Goal: Task Accomplishment & Management: Use online tool/utility

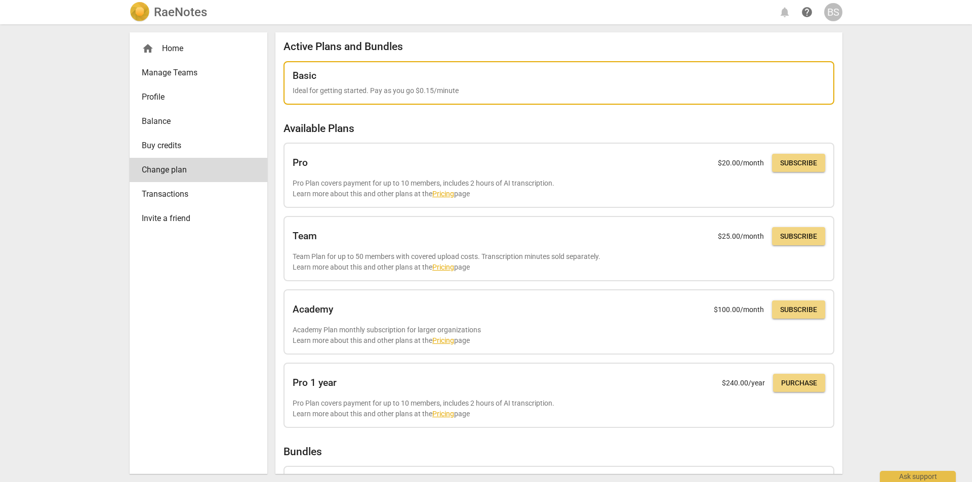
click at [630, 85] on div "Basic Ideal for getting started. Pay as you go $0.15/minute" at bounding box center [558, 83] width 532 height 26
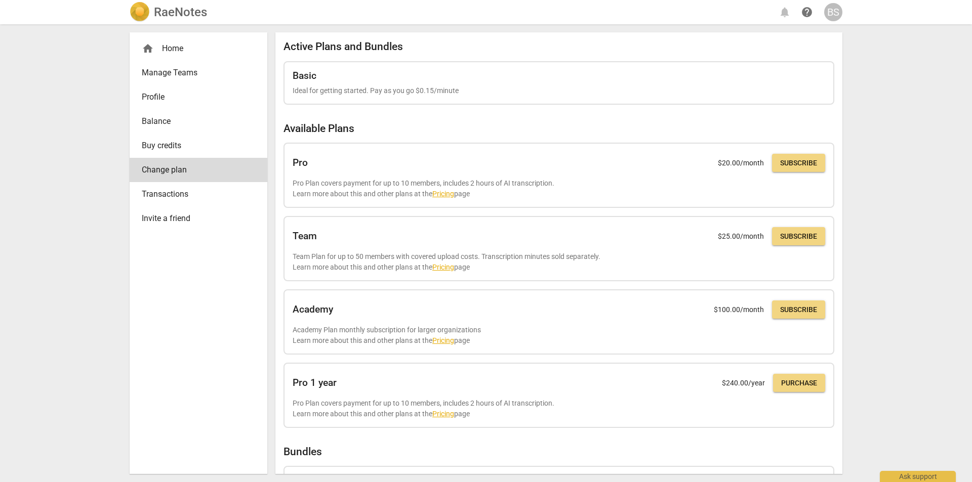
click at [0, 148] on div "RaeNotes notifications help BS home Home Manage Teams Profile Balance Buy credi…" at bounding box center [486, 241] width 972 height 482
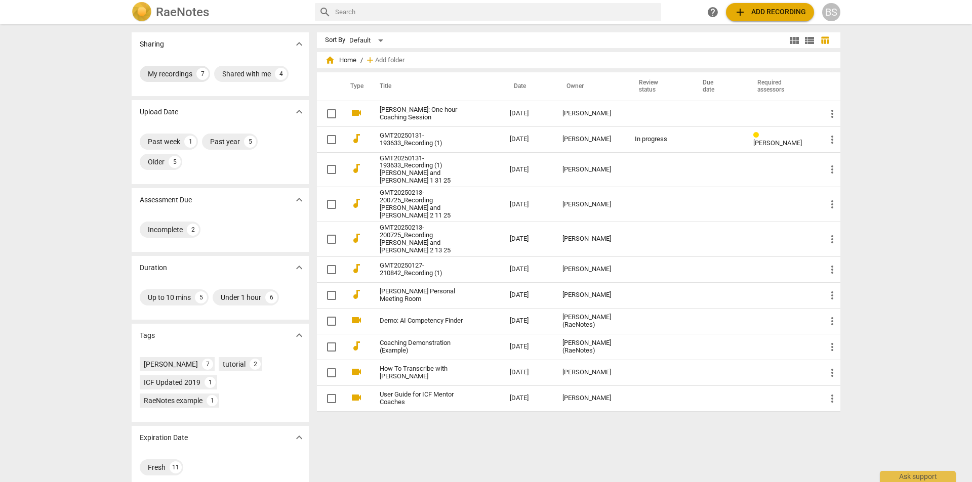
click at [157, 71] on div "My recordings" at bounding box center [170, 74] width 45 height 10
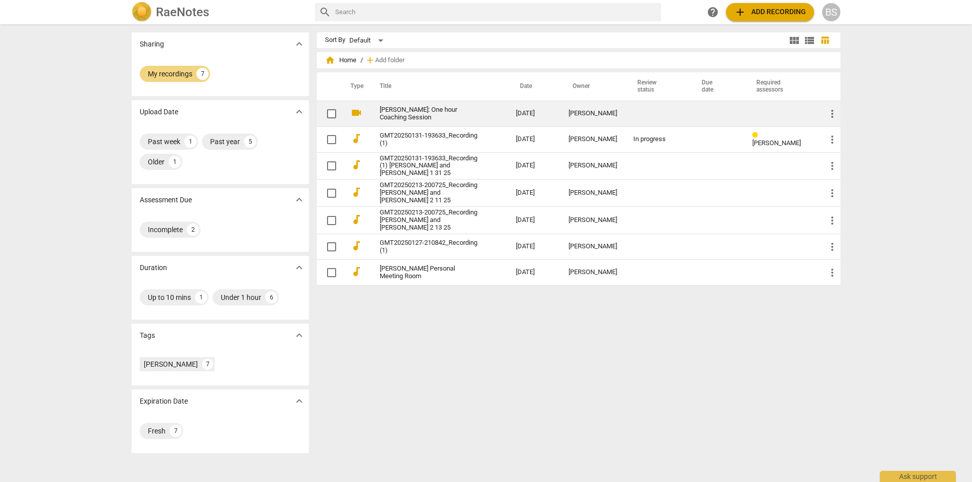
click at [398, 112] on link "[PERSON_NAME]: One hour Coaching Session" at bounding box center [430, 113] width 100 height 15
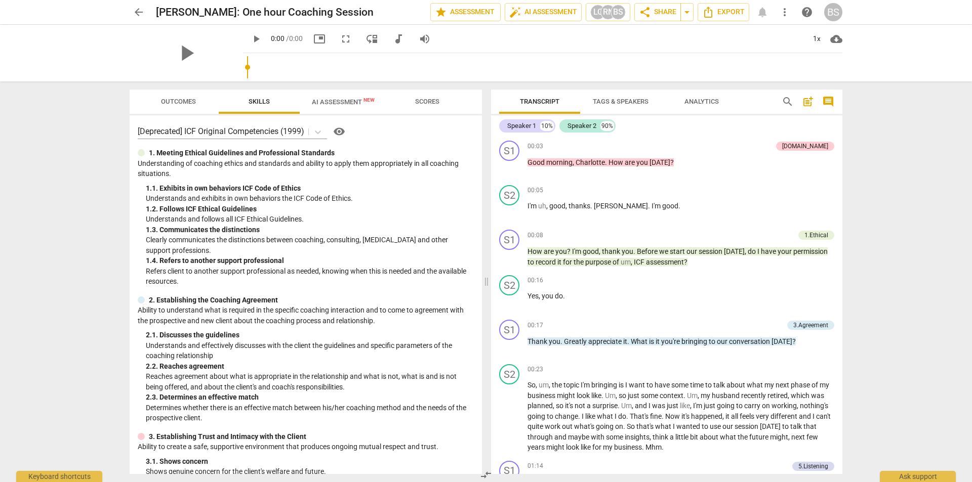
drag, startPoint x: 252, startPoint y: 111, endPoint x: 184, endPoint y: 119, distance: 68.2
click at [188, 123] on div "Outcomes Skills AI Assessment New Scores [Deprecated] ICF Original Competencies…" at bounding box center [306, 282] width 352 height 385
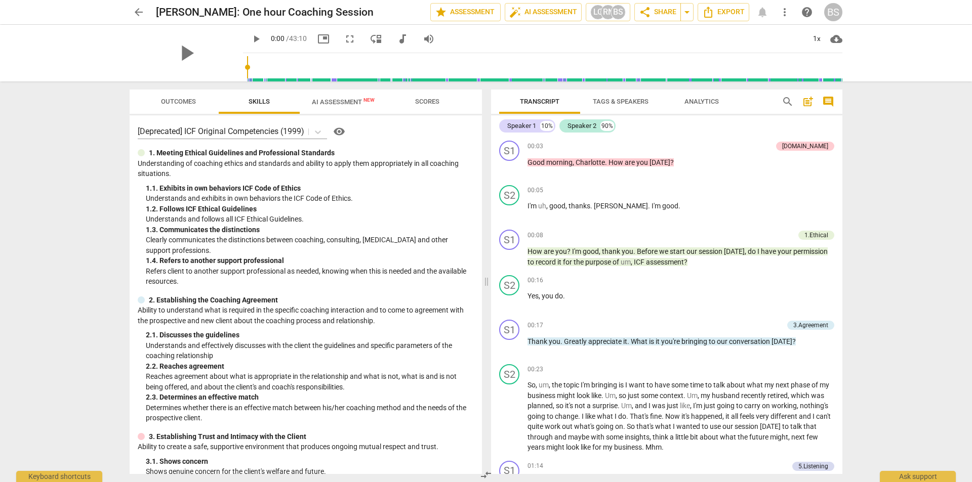
click at [172, 98] on span "Outcomes" at bounding box center [178, 102] width 35 height 8
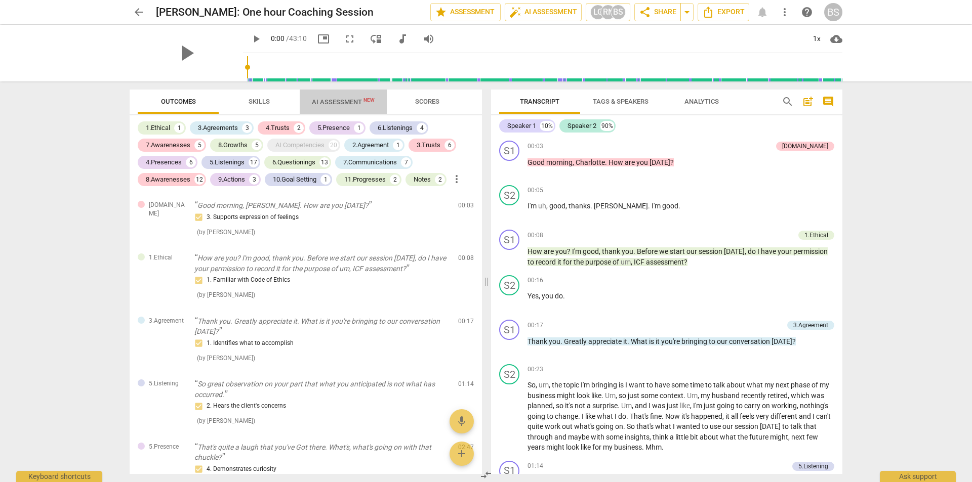
click at [334, 98] on span "AI Assessment New" at bounding box center [343, 102] width 63 height 8
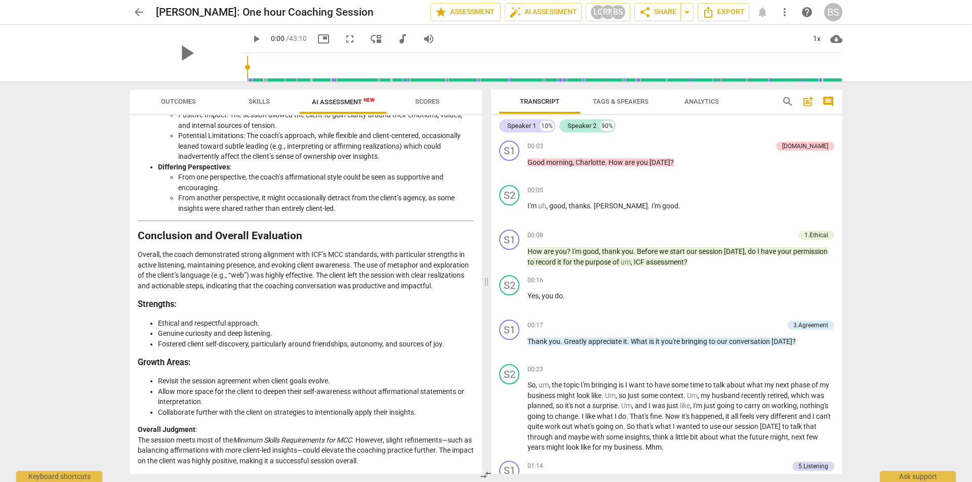
scroll to position [1639, 0]
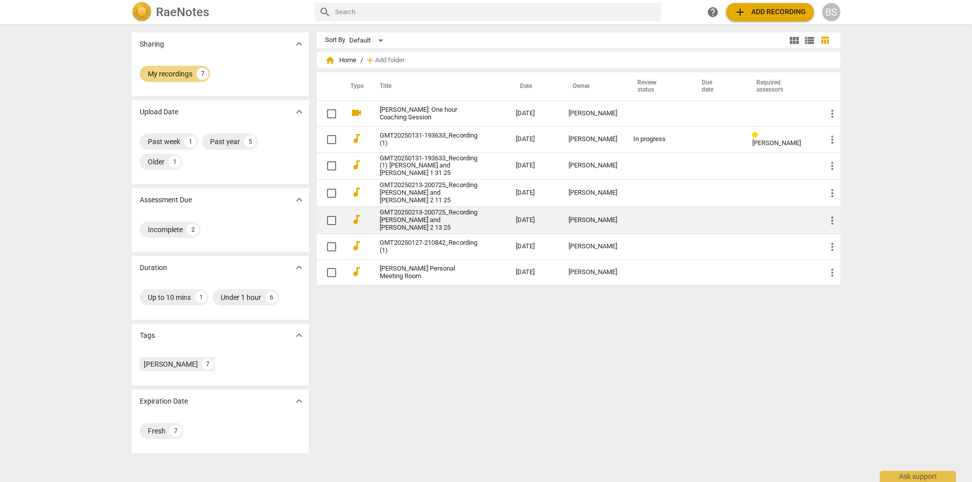
click at [402, 215] on link "GMT20250213-200725_Recording Louise and Beth 2 13 25" at bounding box center [430, 220] width 100 height 23
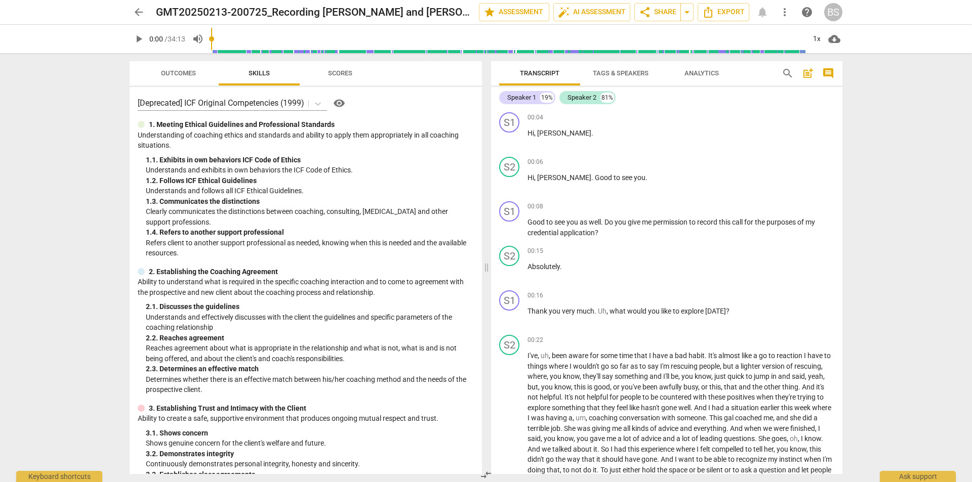
click at [165, 72] on span "Outcomes" at bounding box center [178, 73] width 35 height 8
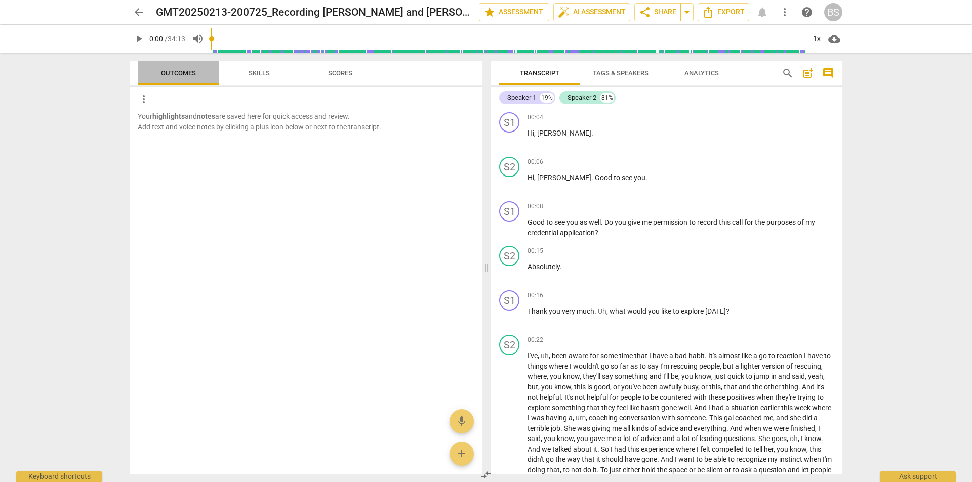
drag, startPoint x: 161, startPoint y: 81, endPoint x: 187, endPoint y: 80, distance: 25.8
click at [187, 80] on button "Outcomes" at bounding box center [178, 73] width 81 height 24
click at [259, 67] on span "Skills" at bounding box center [259, 74] width 46 height 14
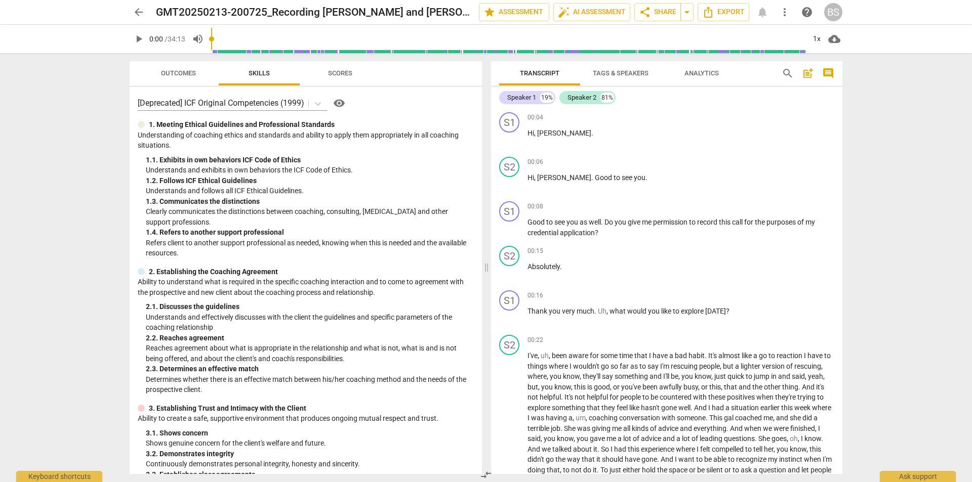
click at [342, 67] on span "Scores" at bounding box center [340, 74] width 49 height 14
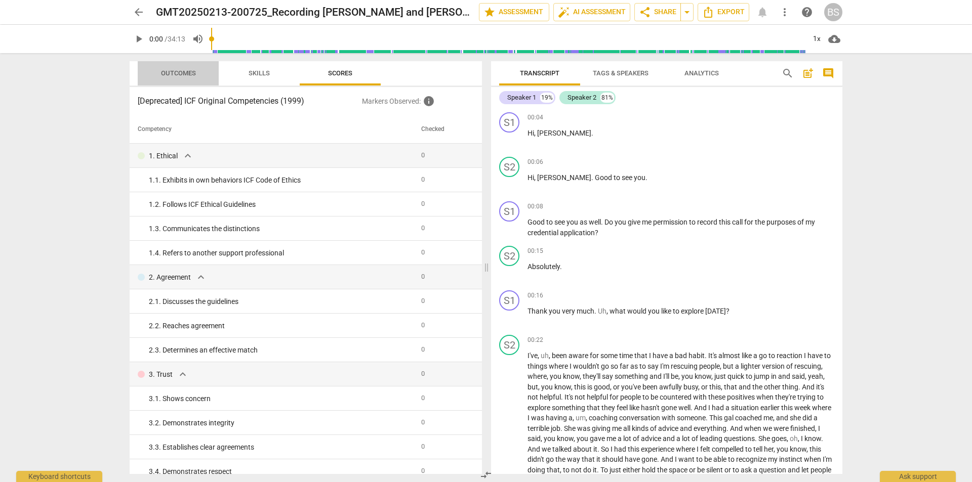
click at [170, 69] on span "Outcomes" at bounding box center [178, 73] width 35 height 8
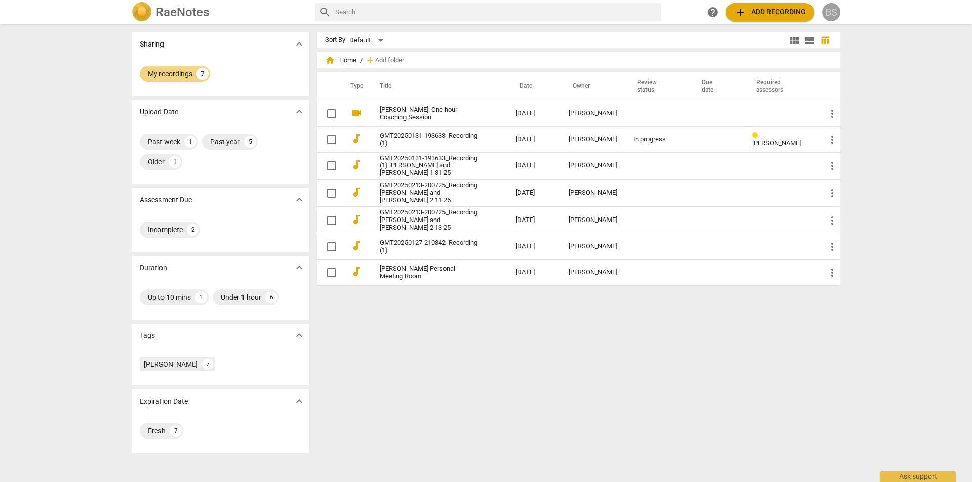
click at [829, 11] on div "BS" at bounding box center [831, 12] width 18 height 18
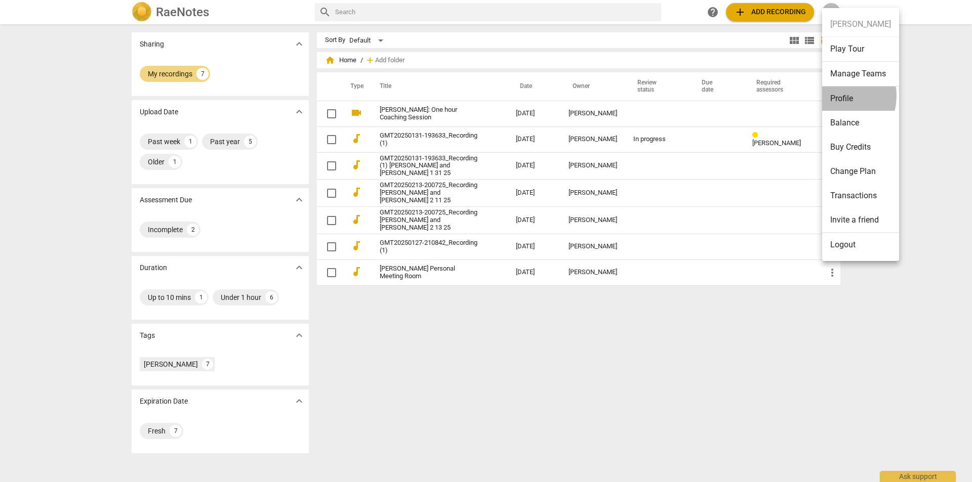
click at [838, 96] on li "Profile" at bounding box center [860, 99] width 77 height 24
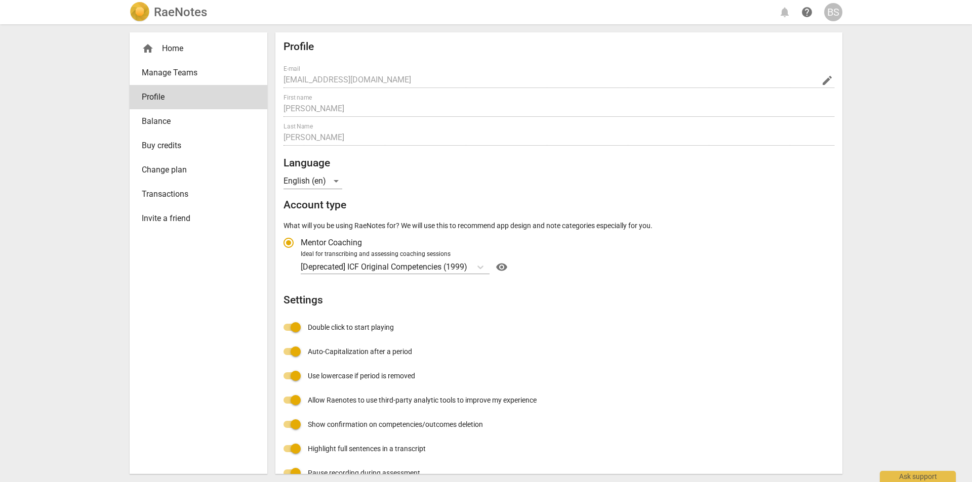
click at [502, 264] on span "visibility" at bounding box center [501, 267] width 16 height 12
click at [504, 265] on span "visibility" at bounding box center [501, 267] width 16 height 12
click at [371, 264] on p "[Deprecated] ICF Original Competencies (1999)" at bounding box center [384, 267] width 166 height 12
click at [0, 0] on input "Ideal for transcribing and assessing coaching sessions [Deprecated] ICF Origina…" at bounding box center [0, 0] width 0 height 0
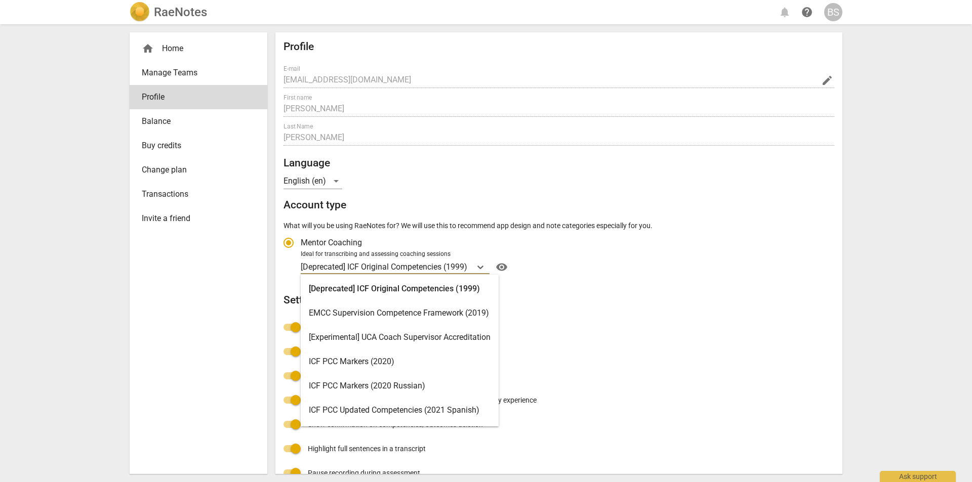
click at [349, 359] on div "ICF PCC Markers (2020)" at bounding box center [400, 362] width 198 height 24
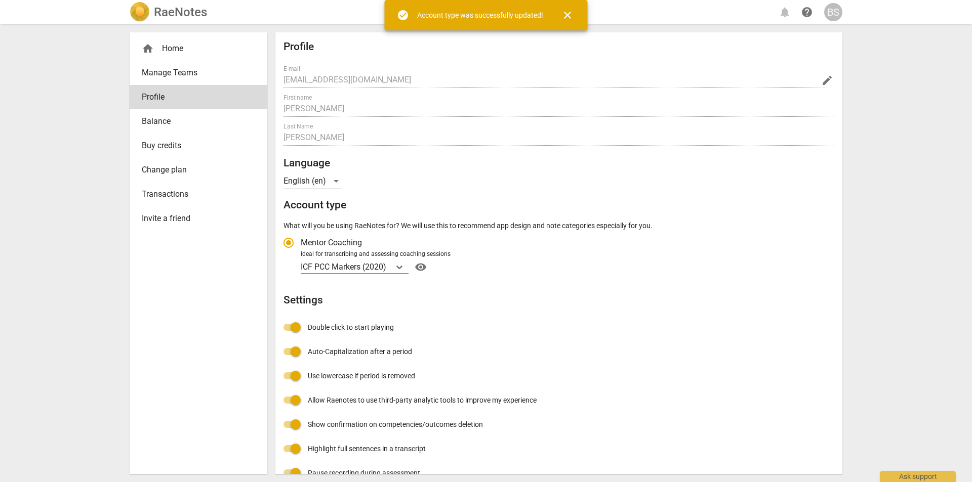
radio input "false"
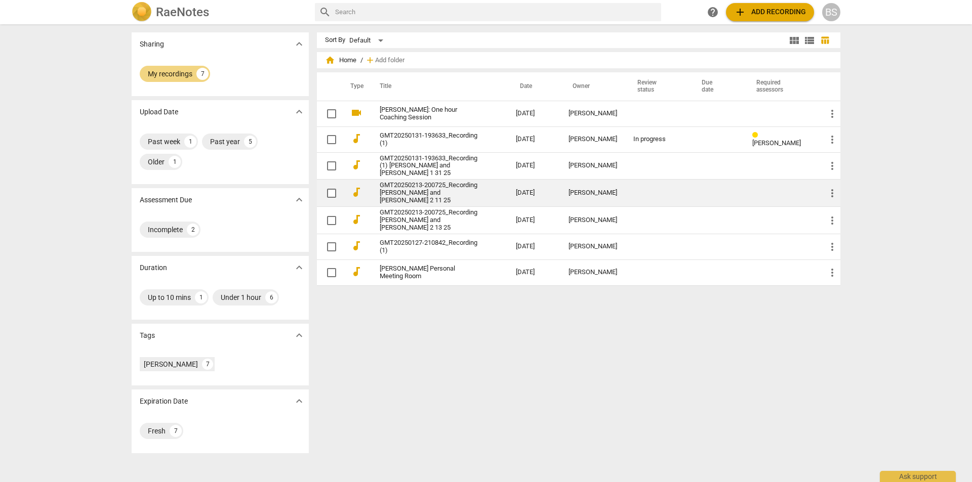
click at [396, 190] on link "GMT20250213-200725_Recording Louise and Beth 2 11 25" at bounding box center [430, 193] width 100 height 23
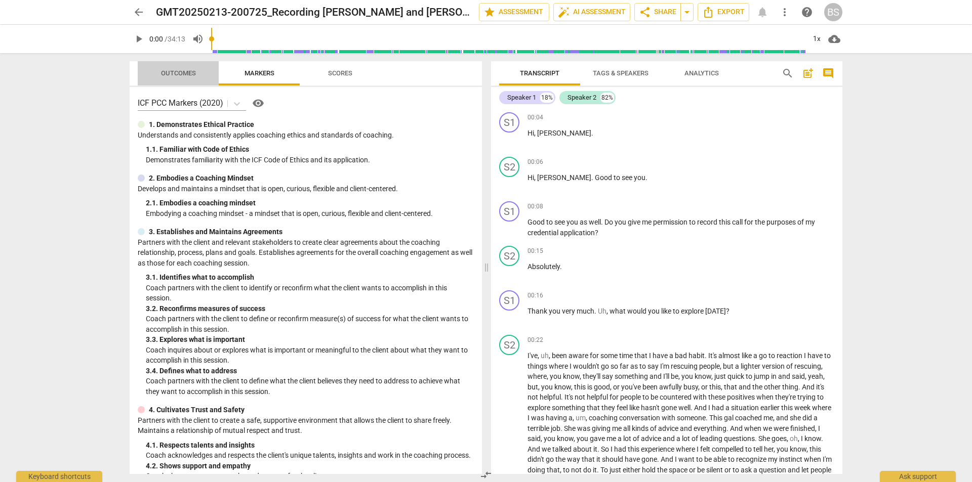
click at [168, 75] on span "Outcomes" at bounding box center [178, 73] width 35 height 8
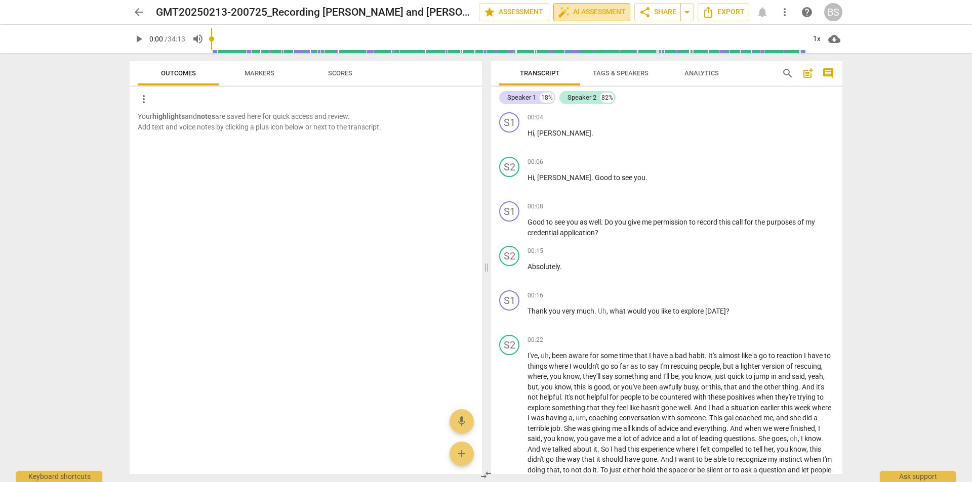
click at [577, 8] on span "auto_fix_high AI Assessment" at bounding box center [592, 12] width 68 height 12
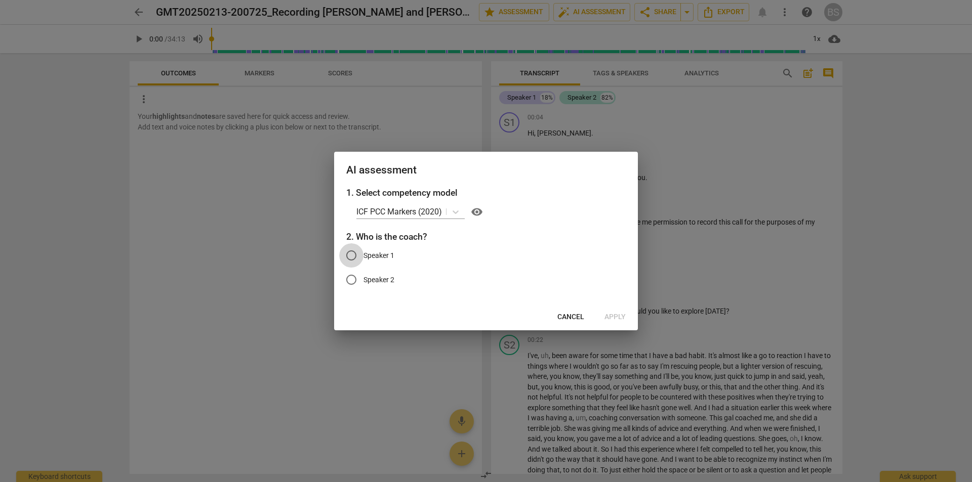
click at [350, 255] on input "Speaker 1" at bounding box center [351, 255] width 24 height 24
radio input "true"
click at [564, 312] on span "Cancel" at bounding box center [570, 317] width 27 height 10
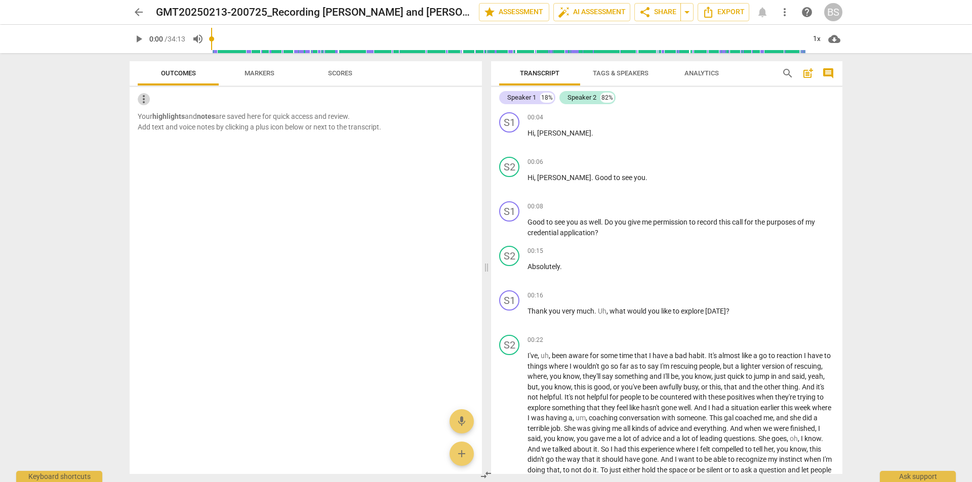
click at [144, 96] on span "more_vert" at bounding box center [144, 99] width 12 height 12
click at [105, 81] on div at bounding box center [486, 241] width 972 height 482
click at [182, 71] on span "Outcomes" at bounding box center [178, 73] width 35 height 8
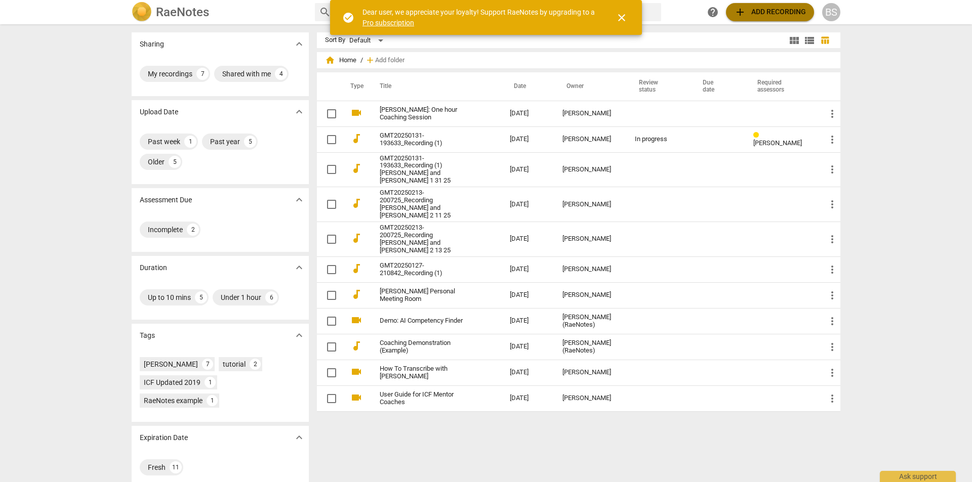
click at [767, 8] on span "add Add recording" at bounding box center [770, 12] width 72 height 12
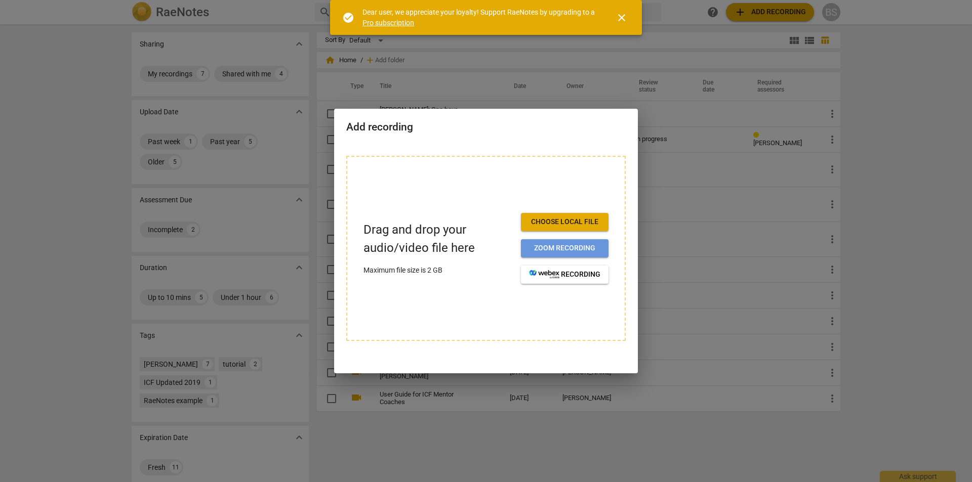
click at [532, 243] on button "Zoom recording" at bounding box center [565, 248] width 88 height 18
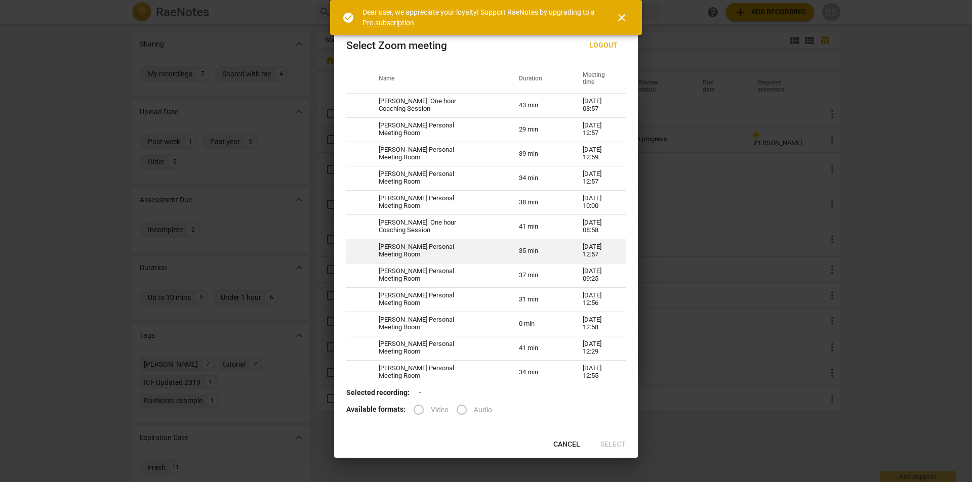
click at [407, 245] on td "[PERSON_NAME] Personal Meeting Room" at bounding box center [436, 251] width 140 height 24
radio input "true"
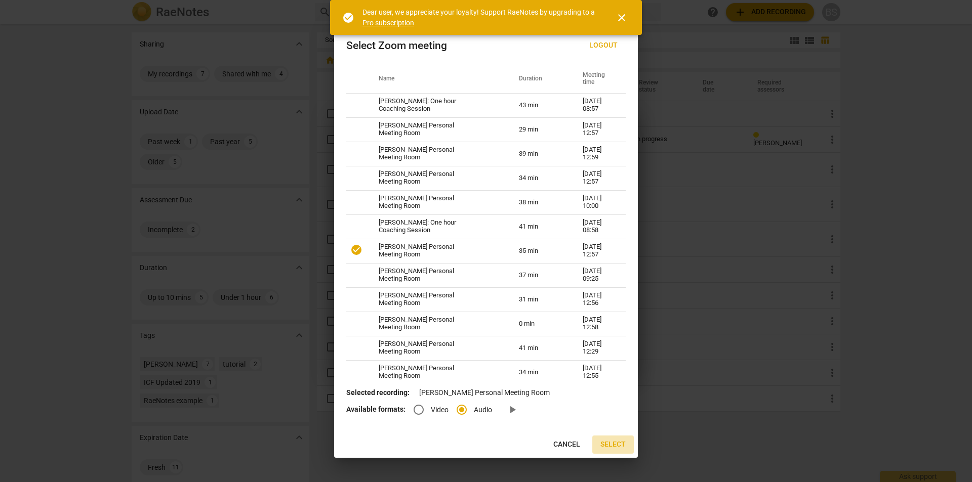
click at [612, 439] on button "Select" at bounding box center [612, 445] width 41 height 18
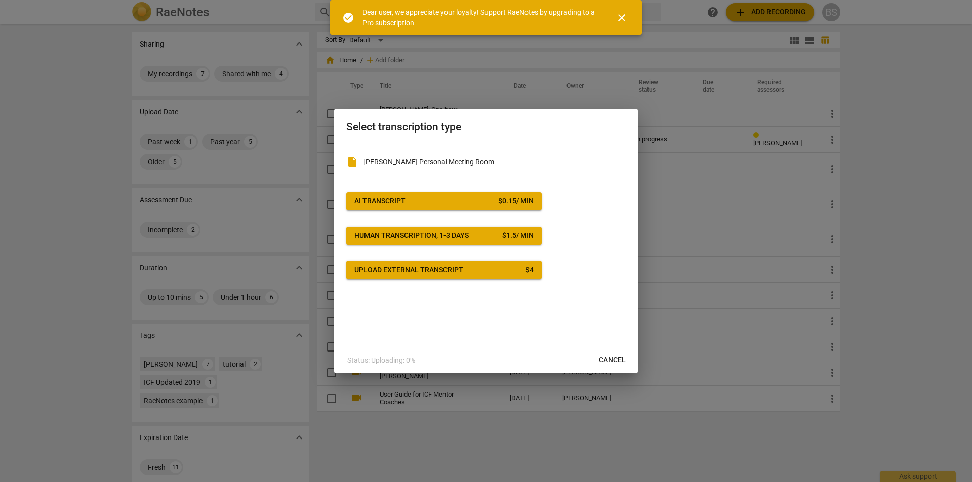
click at [399, 21] on link "Pro subscription" at bounding box center [388, 23] width 52 height 8
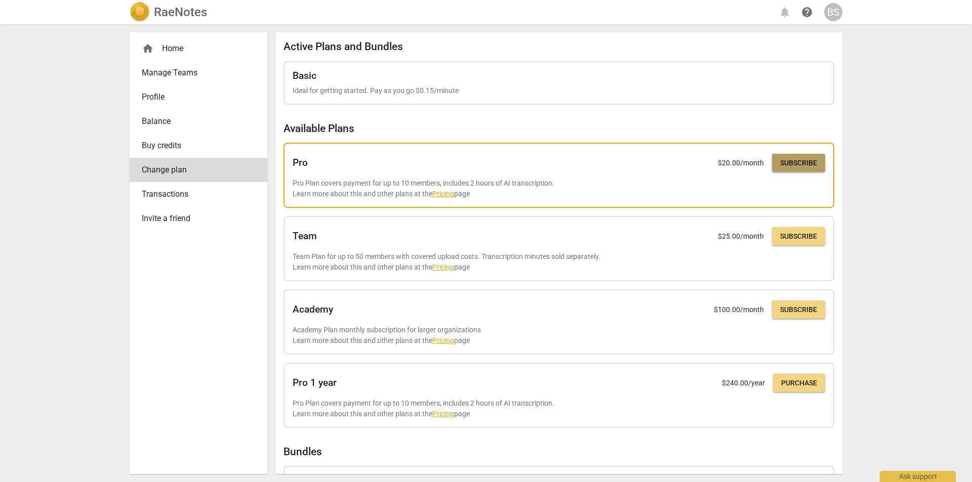
click at [810, 159] on span "Subscribe" at bounding box center [798, 163] width 37 height 10
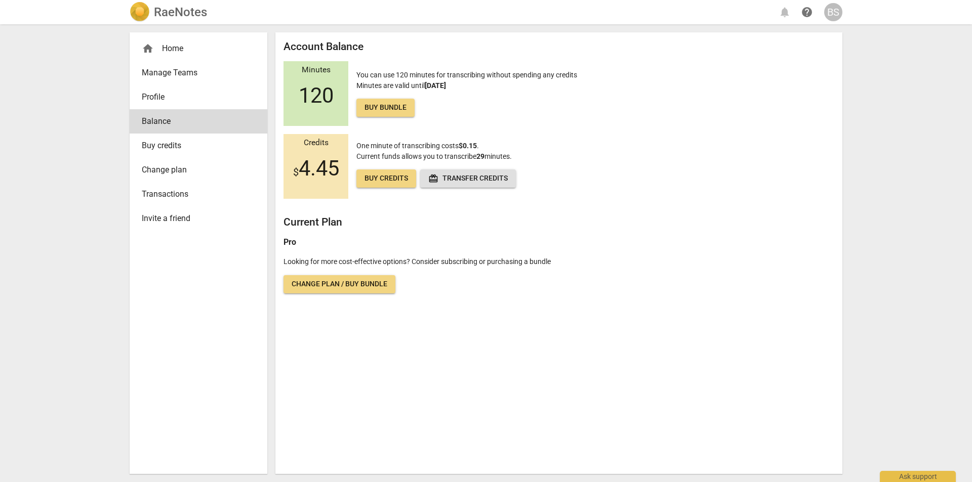
click at [178, 48] on div "home Home" at bounding box center [194, 49] width 105 height 12
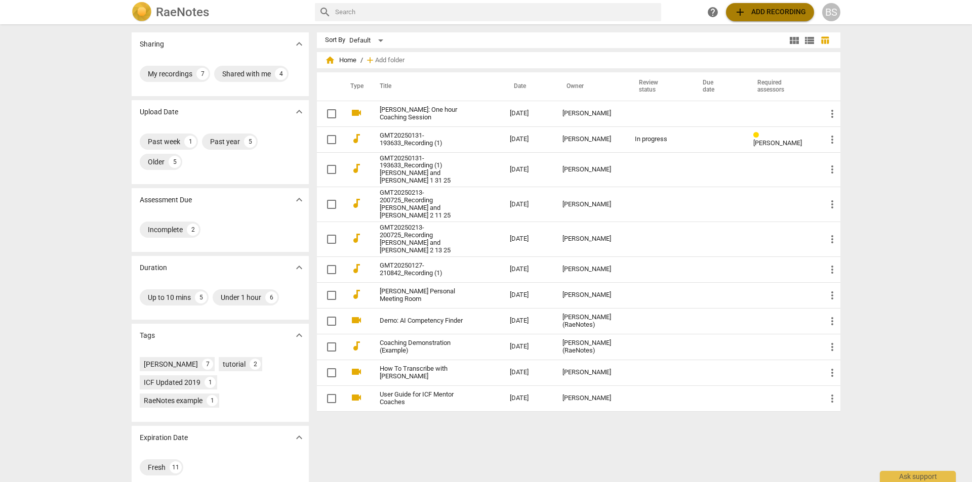
click at [764, 10] on span "add Add recording" at bounding box center [770, 12] width 72 height 12
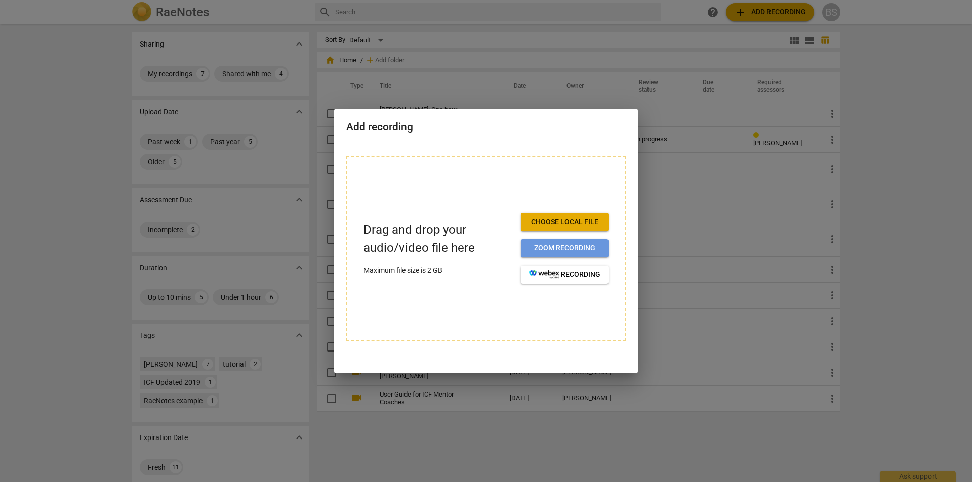
click at [542, 245] on span "Zoom recording" at bounding box center [564, 248] width 71 height 10
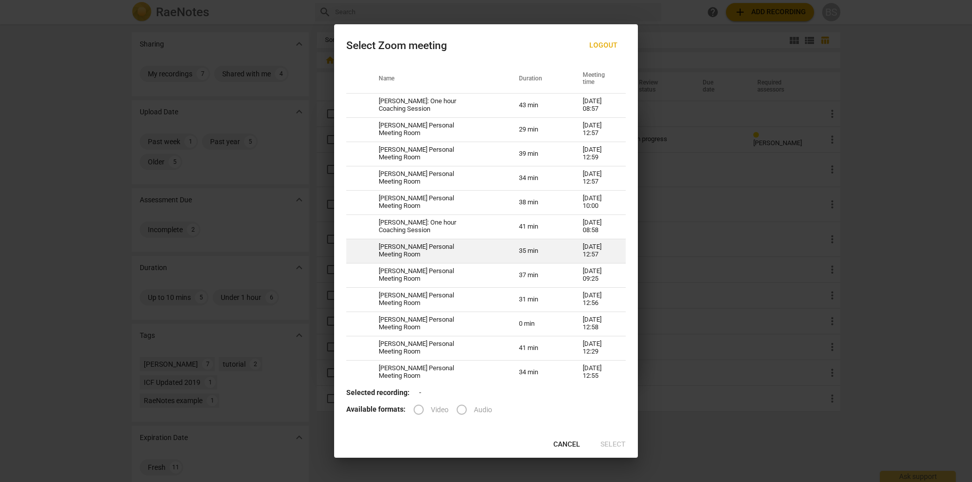
click at [407, 246] on td "Beth Symes's Personal Meeting Room" at bounding box center [436, 251] width 140 height 24
radio input "true"
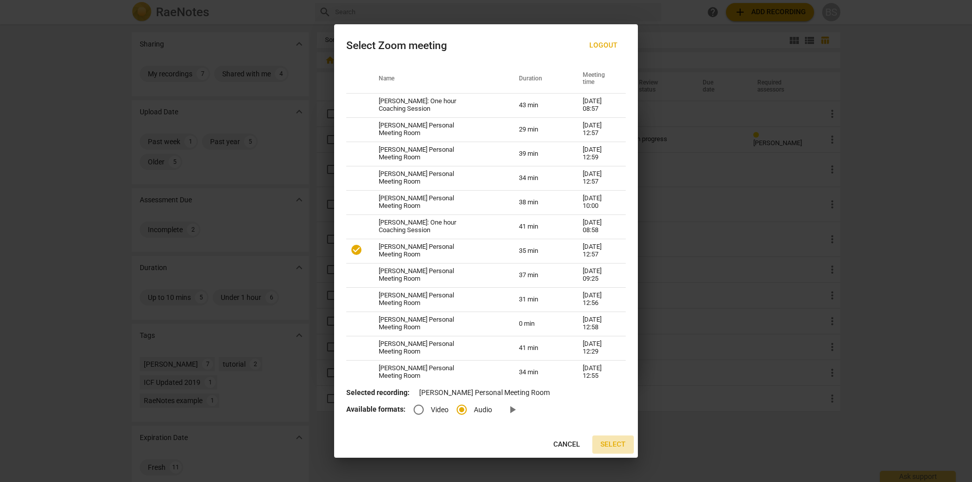
click at [615, 442] on span "Select" at bounding box center [612, 445] width 25 height 10
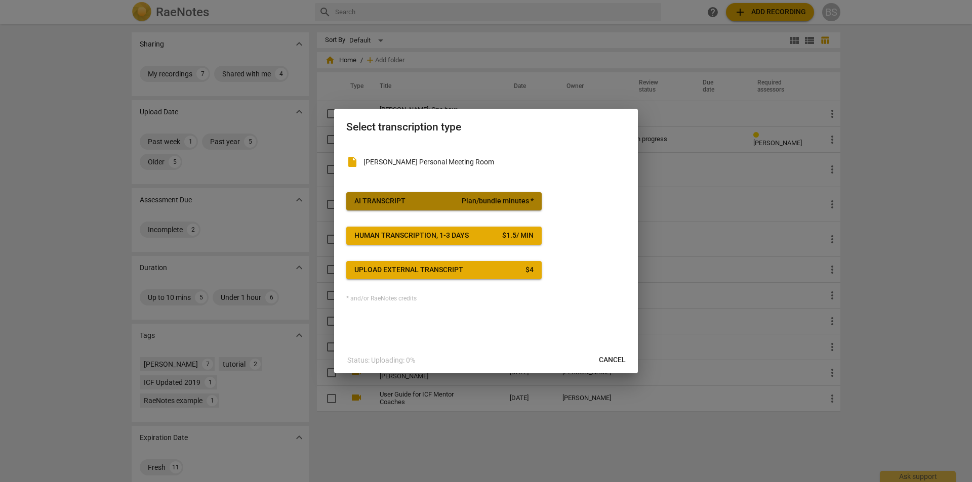
click at [429, 195] on button "AI Transcript Plan/bundle minutes *" at bounding box center [443, 201] width 195 height 18
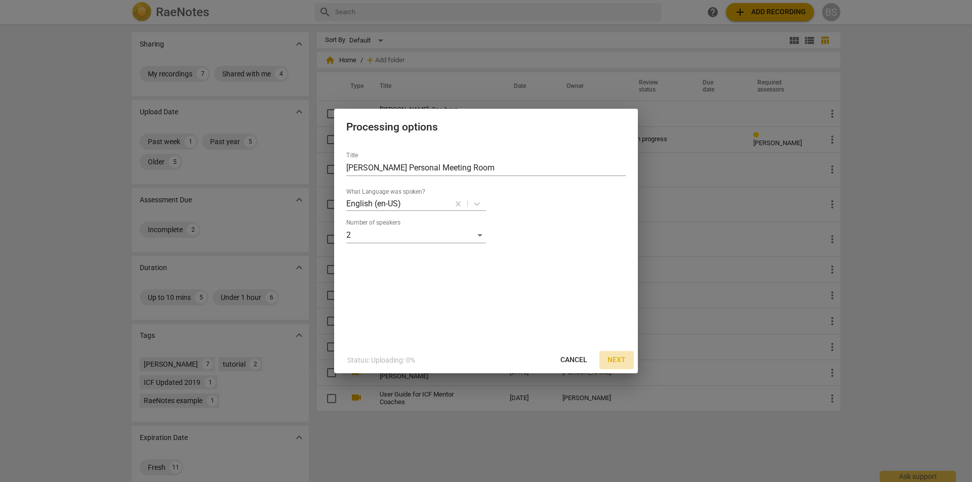
click at [618, 357] on span "Next" at bounding box center [616, 360] width 18 height 10
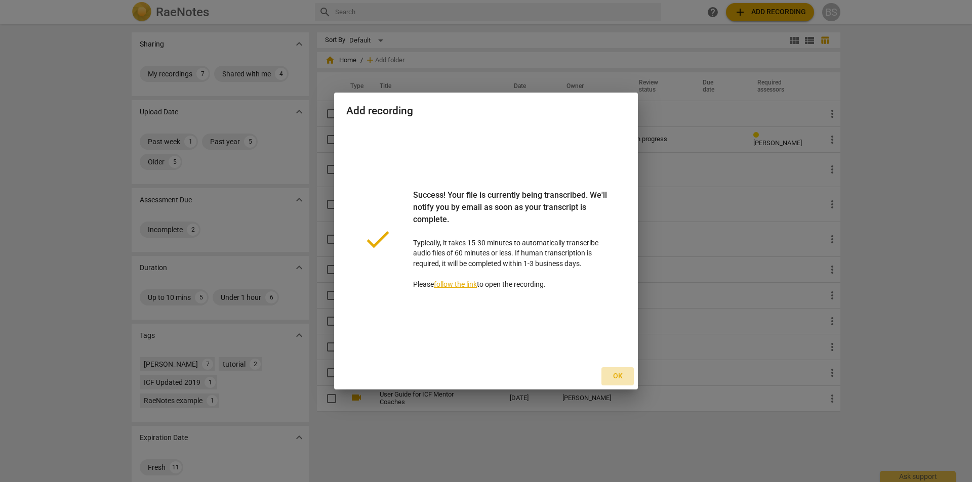
click at [613, 374] on span "Ok" at bounding box center [617, 376] width 16 height 10
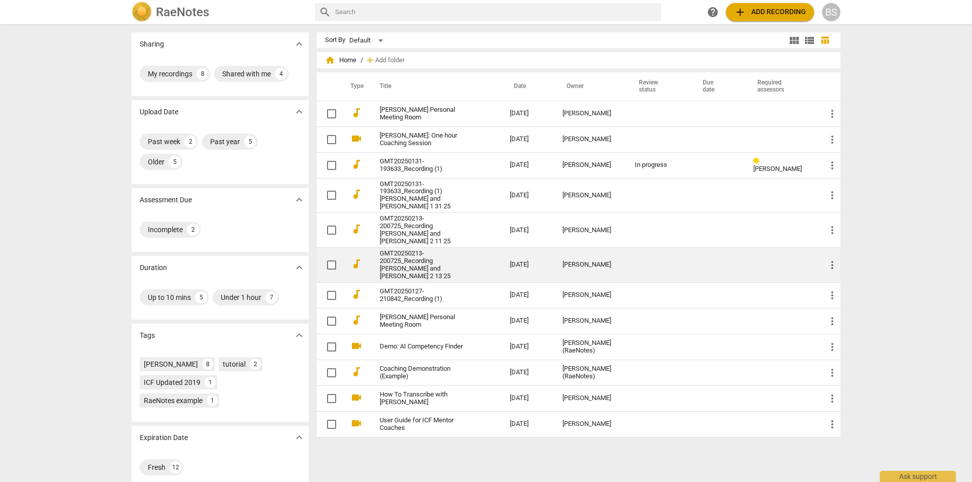
click at [416, 250] on link "GMT20250213-200725_Recording Louise and Beth 2 13 25" at bounding box center [427, 265] width 94 height 30
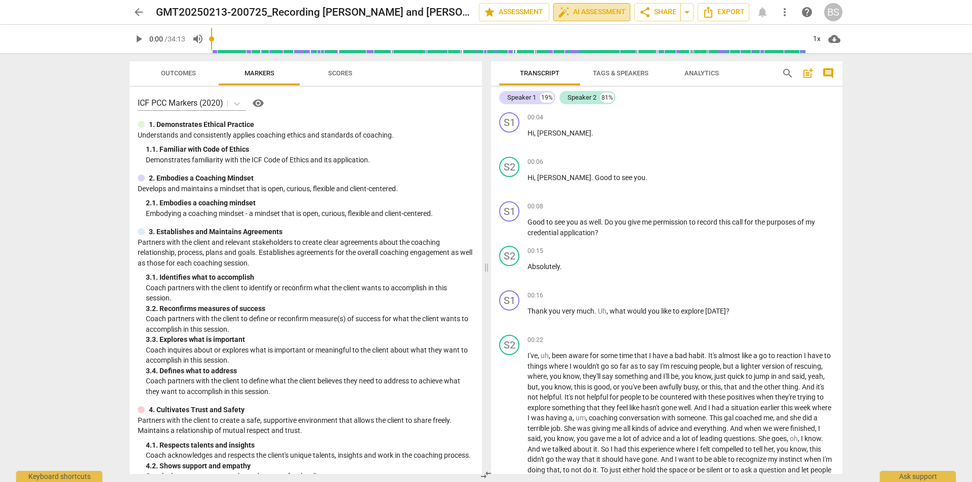
click at [591, 8] on span "auto_fix_high AI Assessment" at bounding box center [592, 12] width 68 height 12
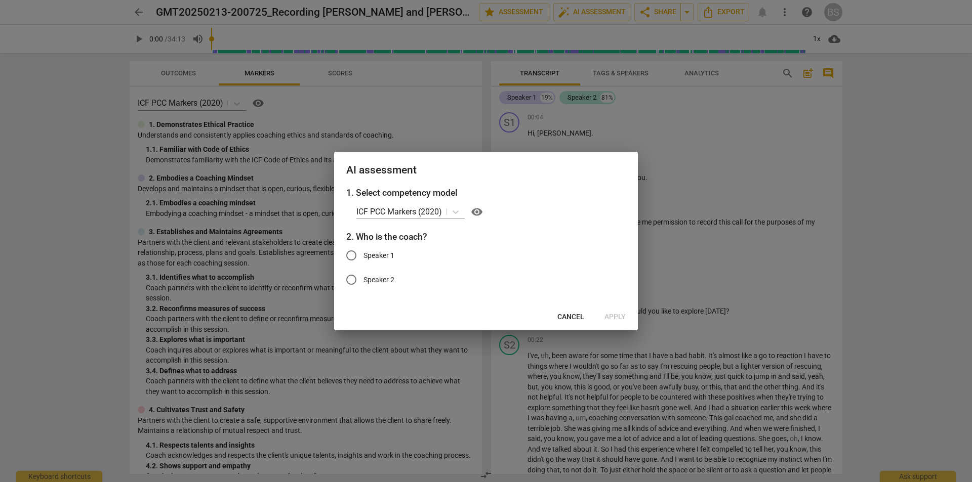
click at [566, 314] on span "Cancel" at bounding box center [570, 317] width 27 height 10
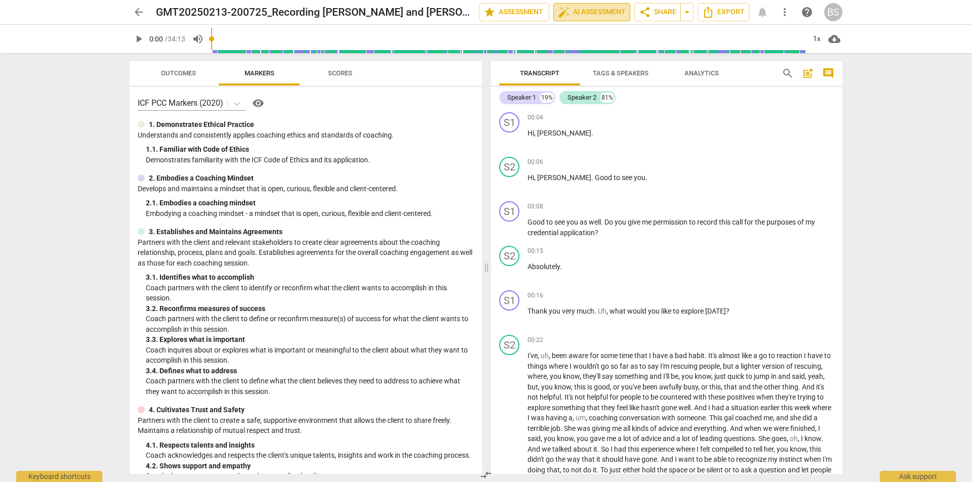
click at [582, 10] on span "auto_fix_high AI Assessment" at bounding box center [592, 12] width 68 height 12
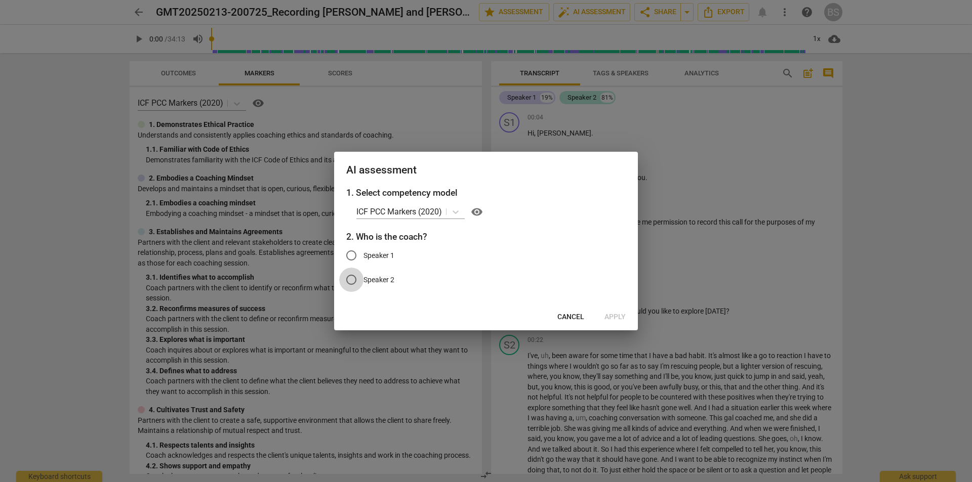
click at [353, 279] on input "Speaker 2" at bounding box center [351, 280] width 24 height 24
radio input "true"
click at [618, 315] on span "Apply" at bounding box center [614, 317] width 21 height 10
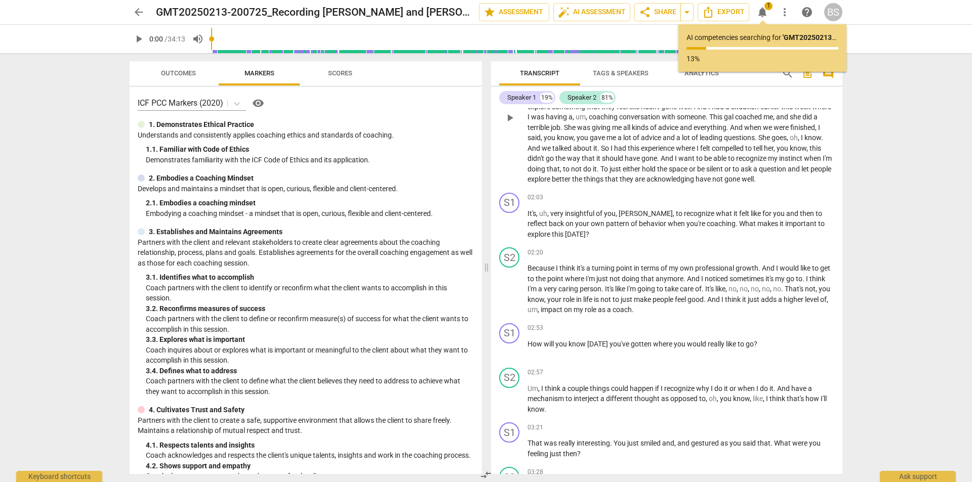
scroll to position [304, 0]
click at [140, 9] on span "arrow_back" at bounding box center [139, 12] width 12 height 12
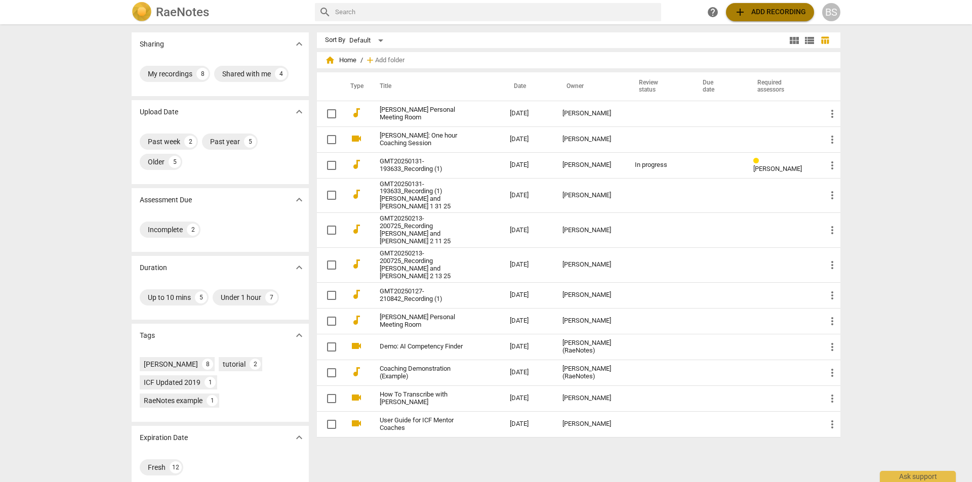
click at [753, 10] on span "add Add recording" at bounding box center [770, 12] width 72 height 12
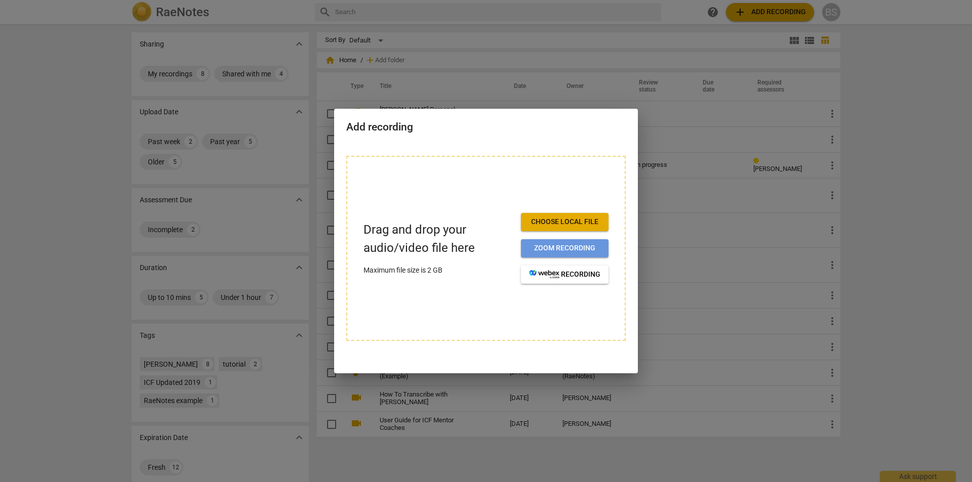
click at [539, 243] on span "Zoom recording" at bounding box center [564, 248] width 71 height 10
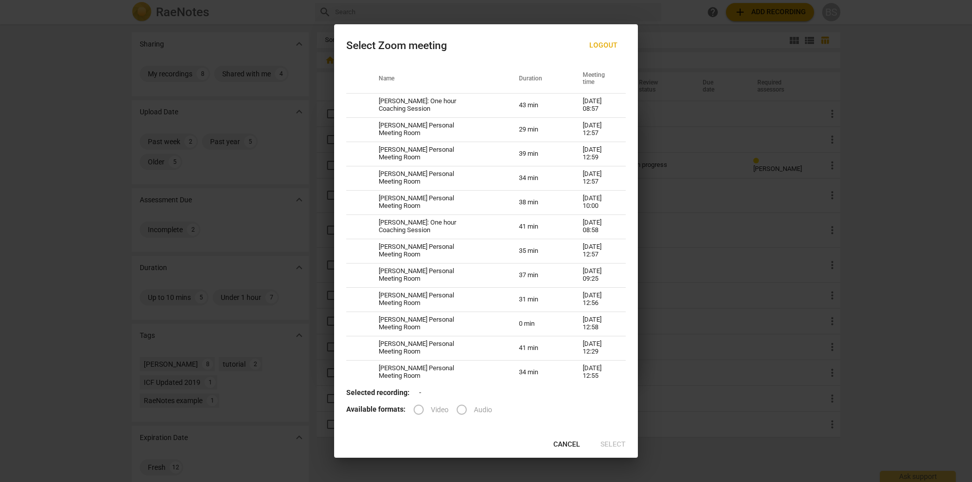
click at [560, 442] on span "Cancel" at bounding box center [566, 445] width 27 height 10
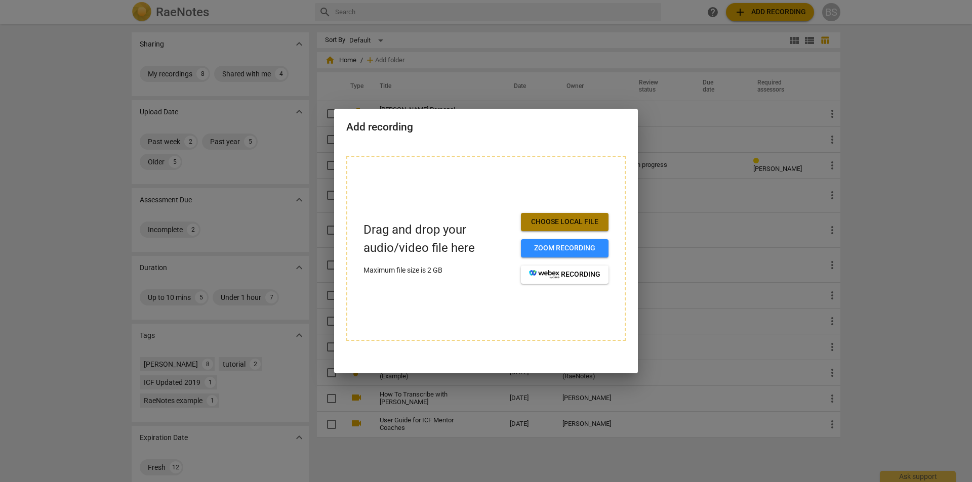
click at [550, 220] on span "Choose local file" at bounding box center [564, 222] width 71 height 10
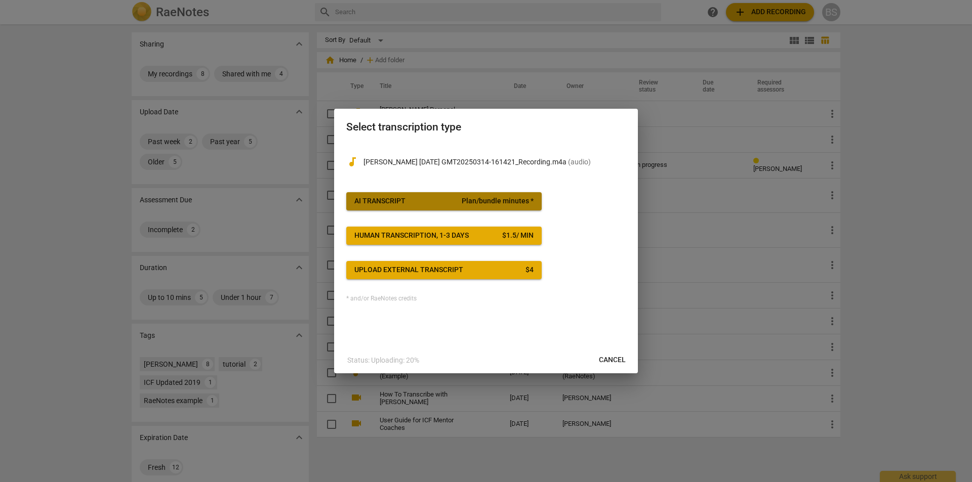
click at [405, 195] on button "AI Transcript Plan/bundle minutes *" at bounding box center [443, 201] width 195 height 18
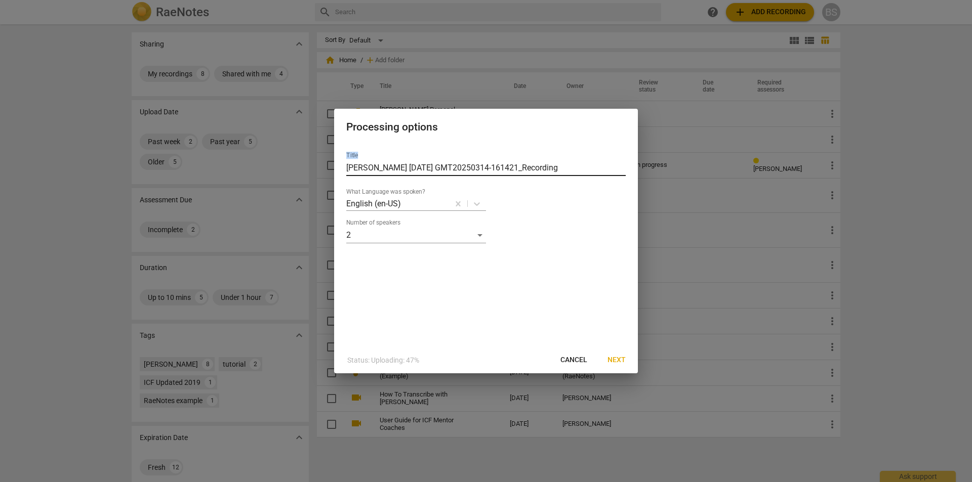
drag, startPoint x: 581, startPoint y: 121, endPoint x: 541, endPoint y: 235, distance: 120.0
click at [542, 161] on div "Processing options Title Louise March 2025 GMT20250314-161421_Recording What La…" at bounding box center [486, 241] width 304 height 265
click at [571, 358] on span "Cancel" at bounding box center [573, 360] width 27 height 10
click at [616, 355] on span "Next" at bounding box center [616, 360] width 18 height 10
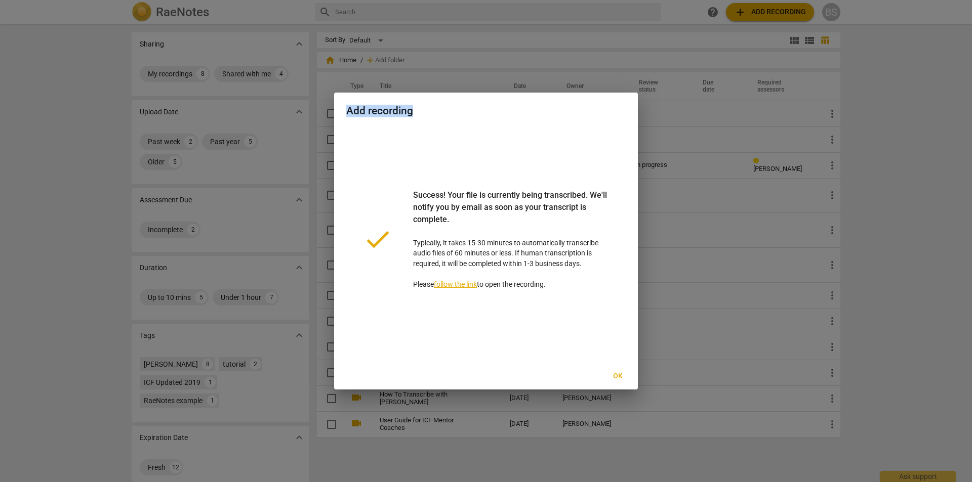
click at [617, 373] on span "Ok" at bounding box center [617, 376] width 16 height 10
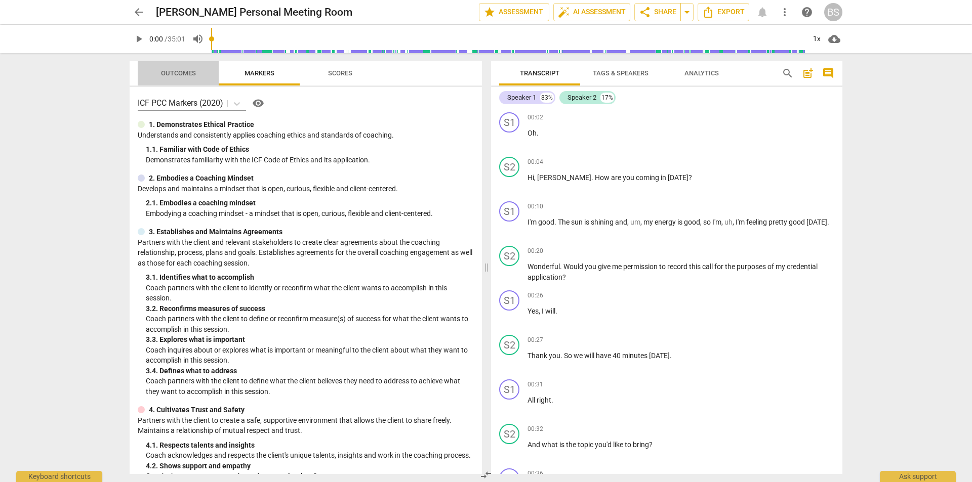
click at [164, 70] on span "Outcomes" at bounding box center [178, 73] width 35 height 8
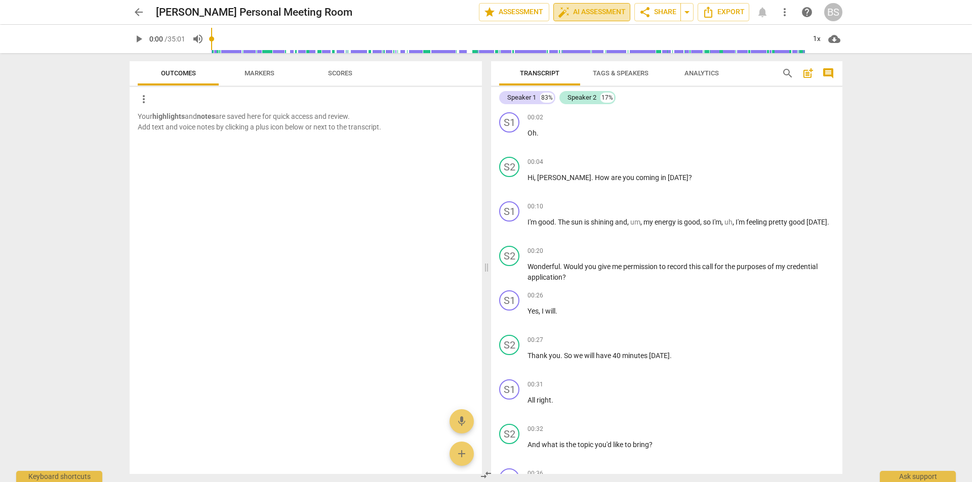
click at [575, 9] on span "auto_fix_high AI Assessment" at bounding box center [592, 12] width 68 height 12
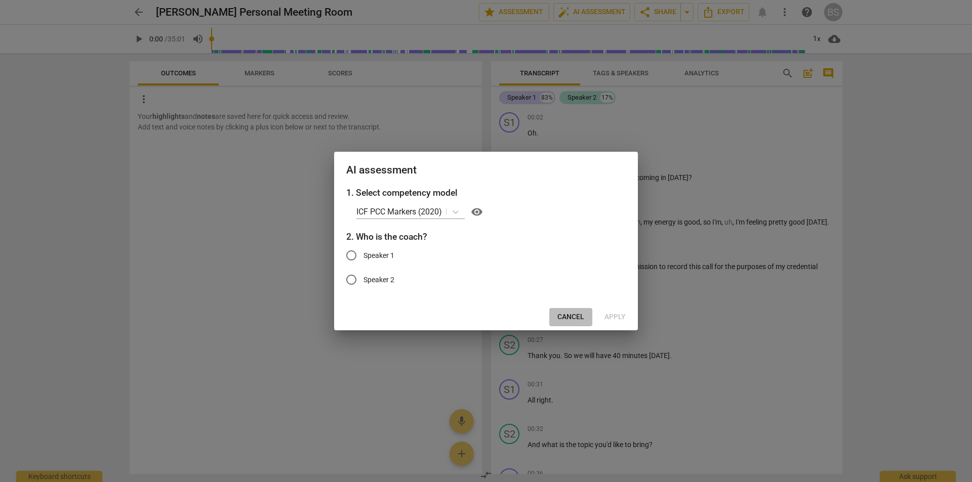
click at [570, 317] on span "Cancel" at bounding box center [570, 317] width 27 height 10
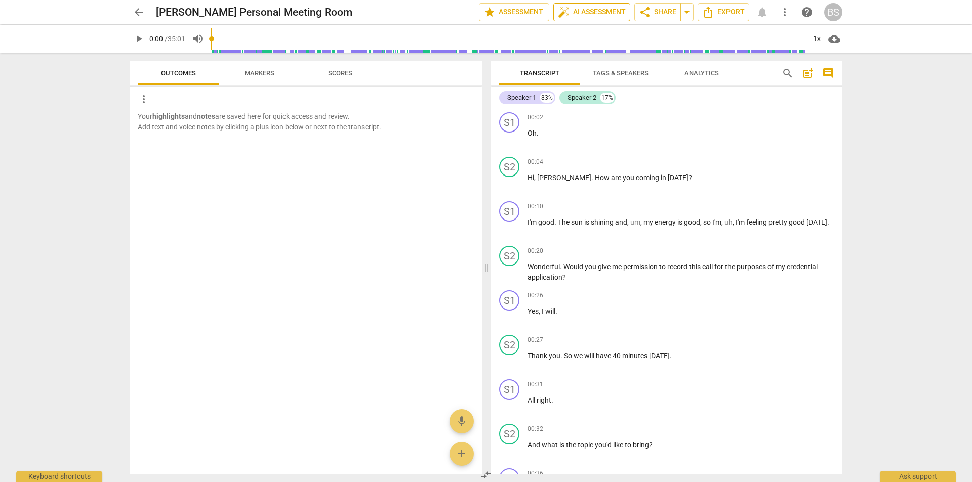
click at [594, 7] on span "auto_fix_high AI Assessment" at bounding box center [592, 12] width 68 height 12
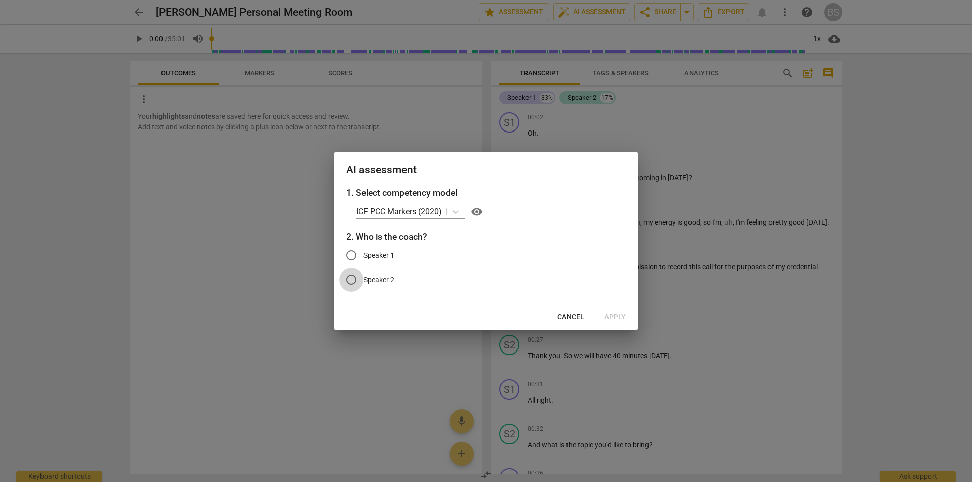
click at [351, 279] on input "Speaker 2" at bounding box center [351, 280] width 24 height 24
radio input "true"
click at [620, 316] on span "Apply" at bounding box center [614, 317] width 21 height 10
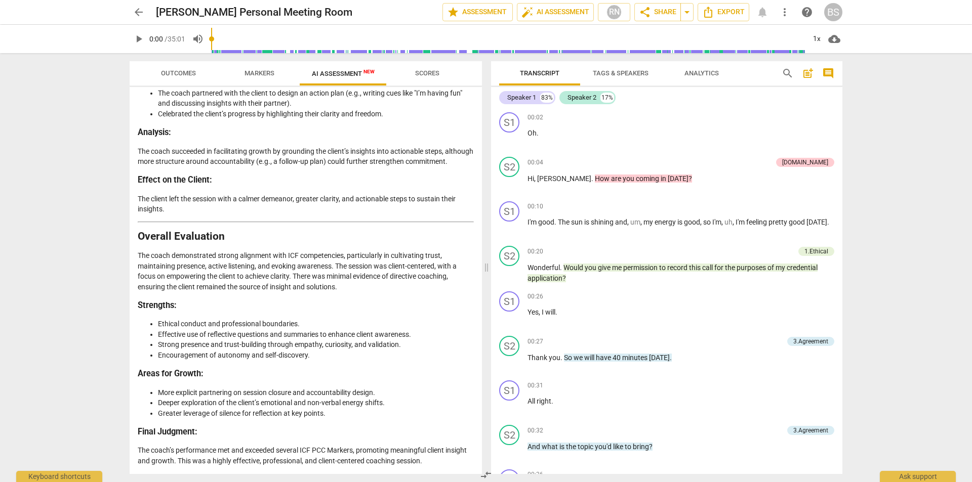
scroll to position [2194, 0]
click at [249, 251] on p "The coach demonstrated strong alignment with ICF competencies, particularly in …" at bounding box center [306, 270] width 336 height 41
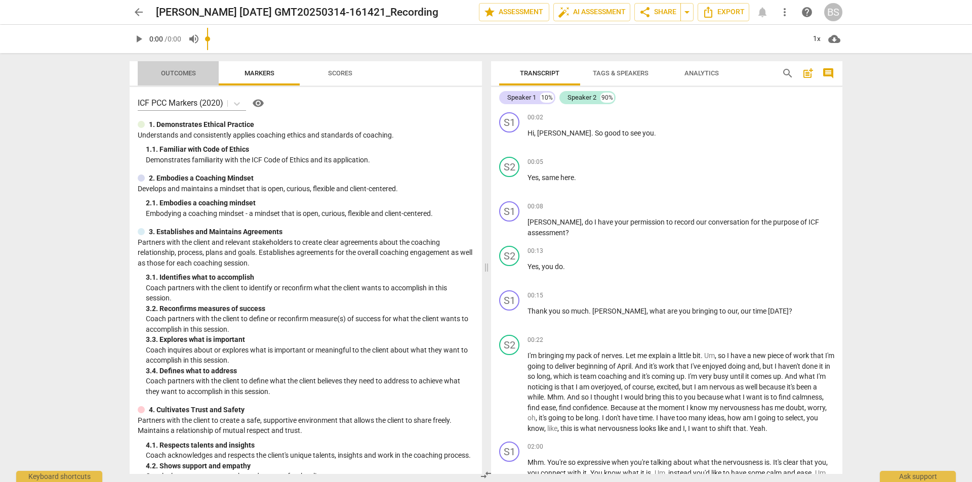
click at [179, 73] on span "Outcomes" at bounding box center [178, 73] width 35 height 8
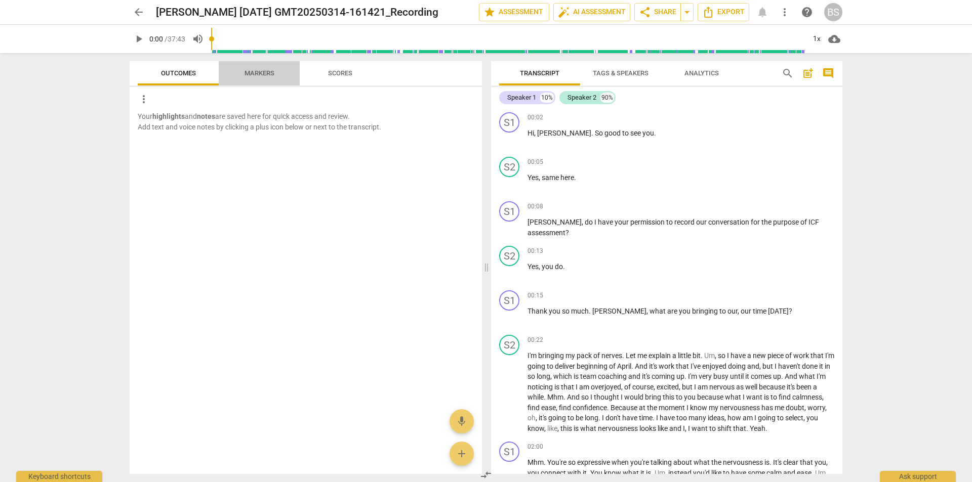
click at [255, 74] on span "Markers" at bounding box center [259, 73] width 30 height 8
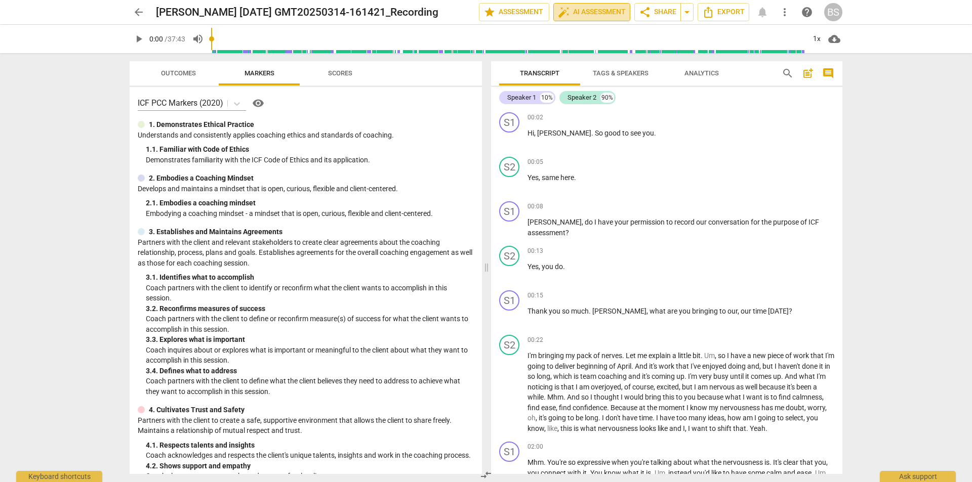
click at [592, 9] on span "auto_fix_high AI Assessment" at bounding box center [592, 12] width 68 height 12
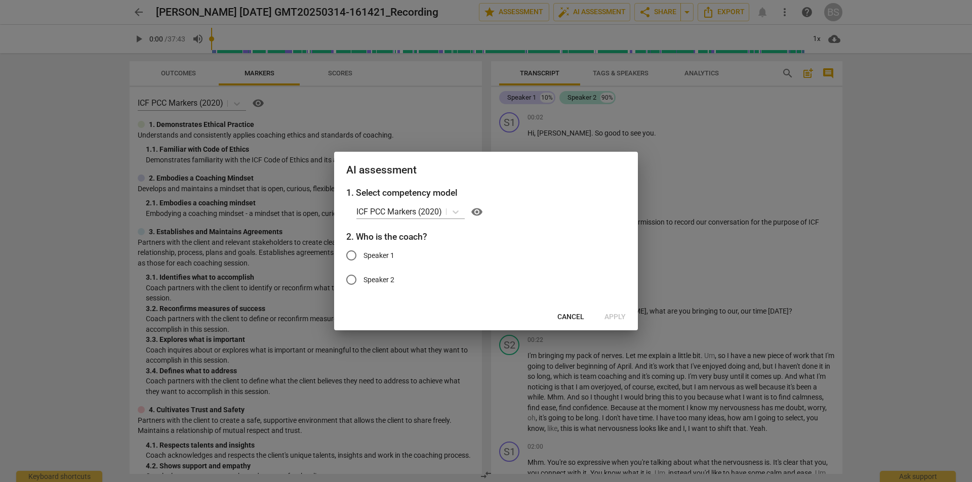
click at [355, 253] on input "Speaker 1" at bounding box center [351, 255] width 24 height 24
radio input "true"
click at [617, 315] on span "Apply" at bounding box center [614, 317] width 21 height 10
